Goal: Task Accomplishment & Management: Complete application form

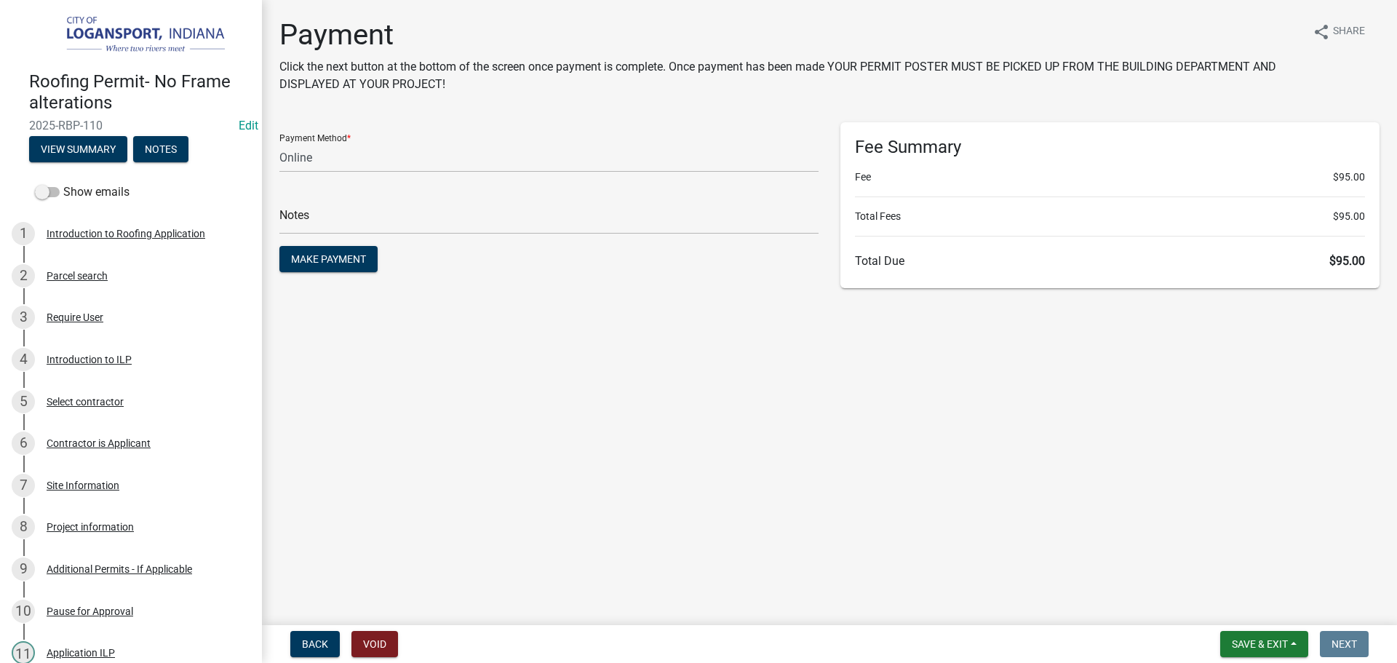
select select "3: 3"
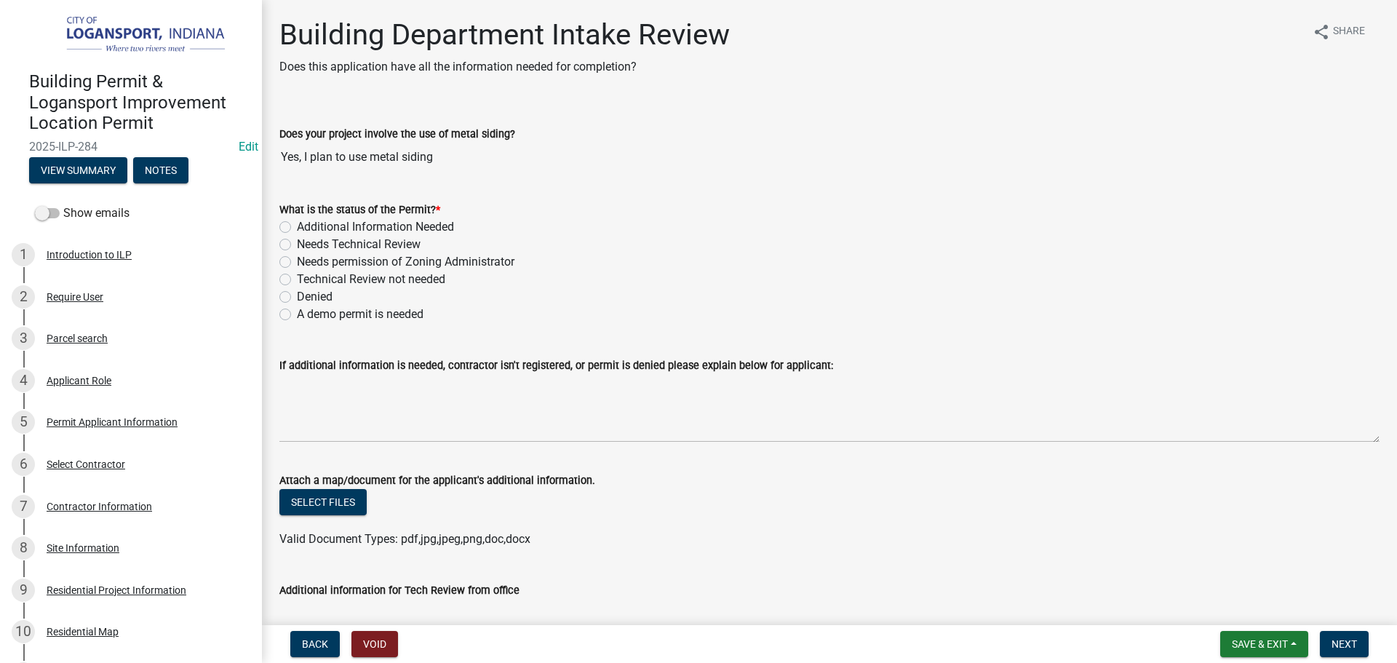
click at [297, 227] on label "Additional Information Needed" at bounding box center [375, 226] width 157 height 17
click at [297, 227] on input "Additional Information Needed" at bounding box center [301, 222] width 9 height 9
radio input "true"
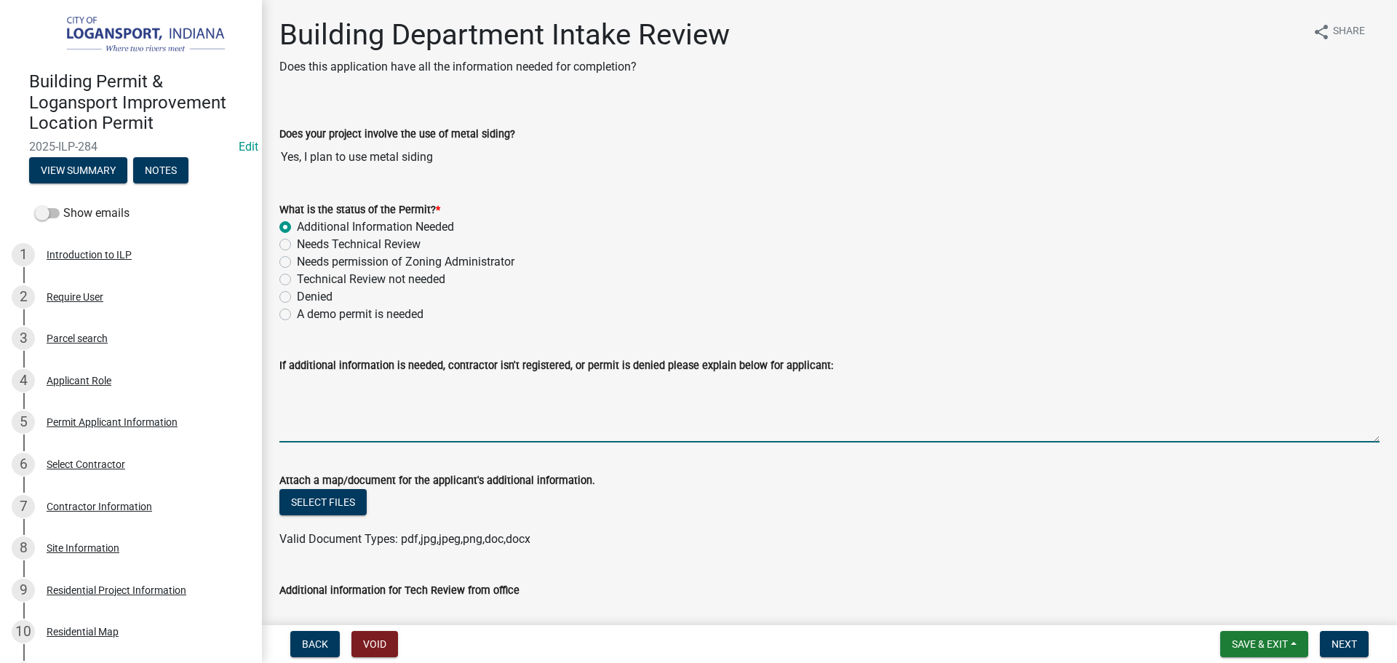
click at [300, 394] on textarea "If additional information is needed, contractor isn't registered, or permit is …" at bounding box center [829, 408] width 1100 height 68
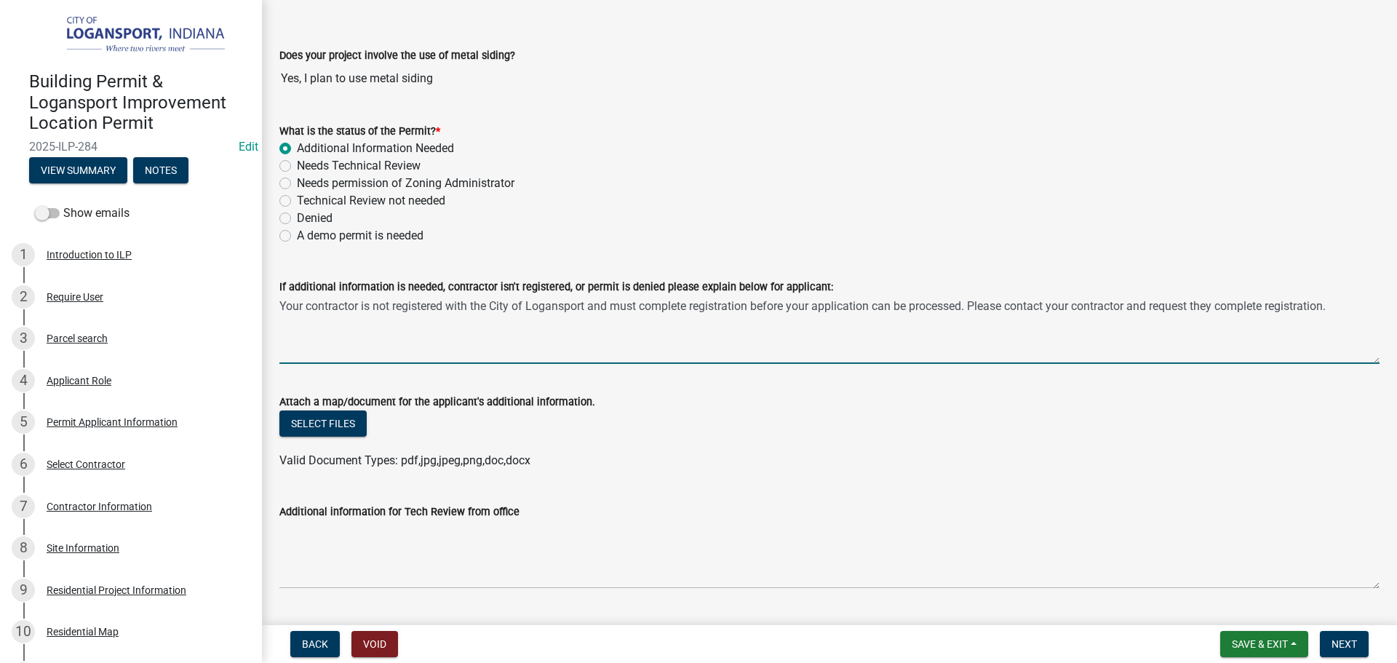
scroll to position [291, 0]
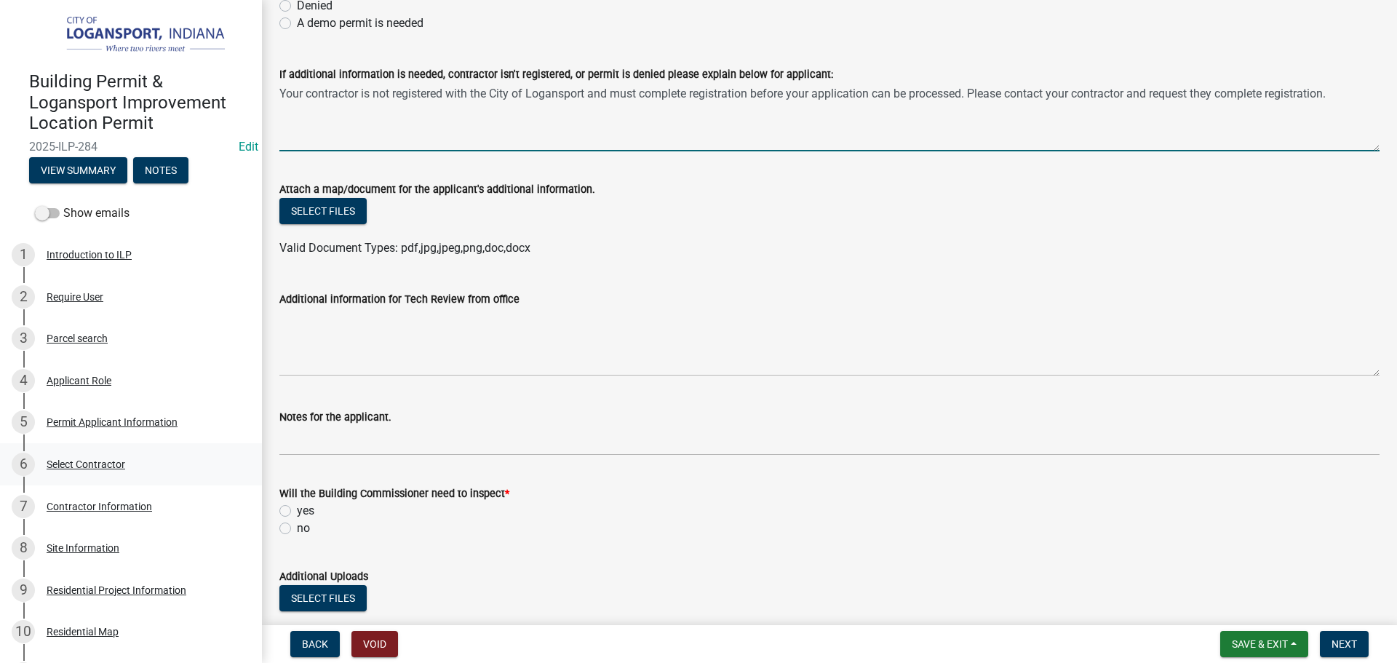
type textarea "Your contractor is not registered with the City of Logansport and must complete…"
